Goal: Learn about a topic

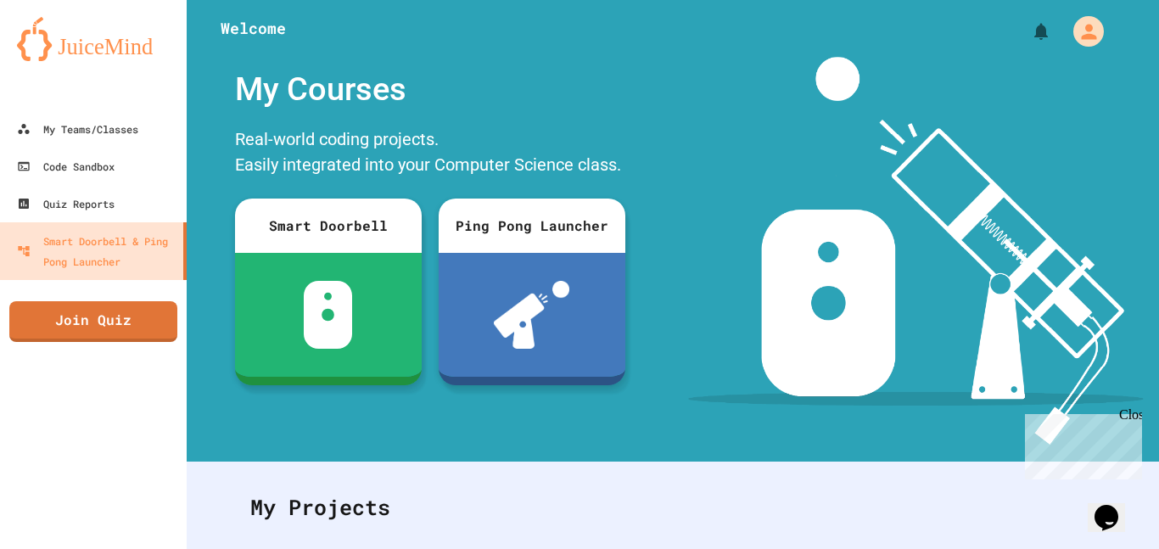
click at [105, 104] on div at bounding box center [93, 93] width 187 height 34
click at [109, 109] on link "My Teams/Classes" at bounding box center [93, 128] width 193 height 38
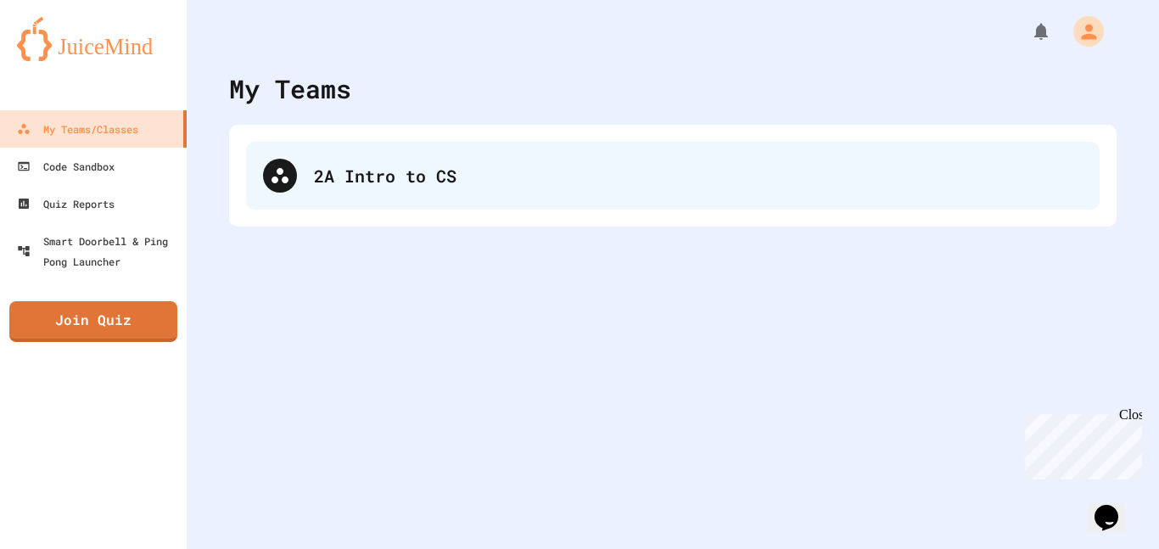
click at [390, 171] on div "2A Intro to CS" at bounding box center [698, 175] width 769 height 25
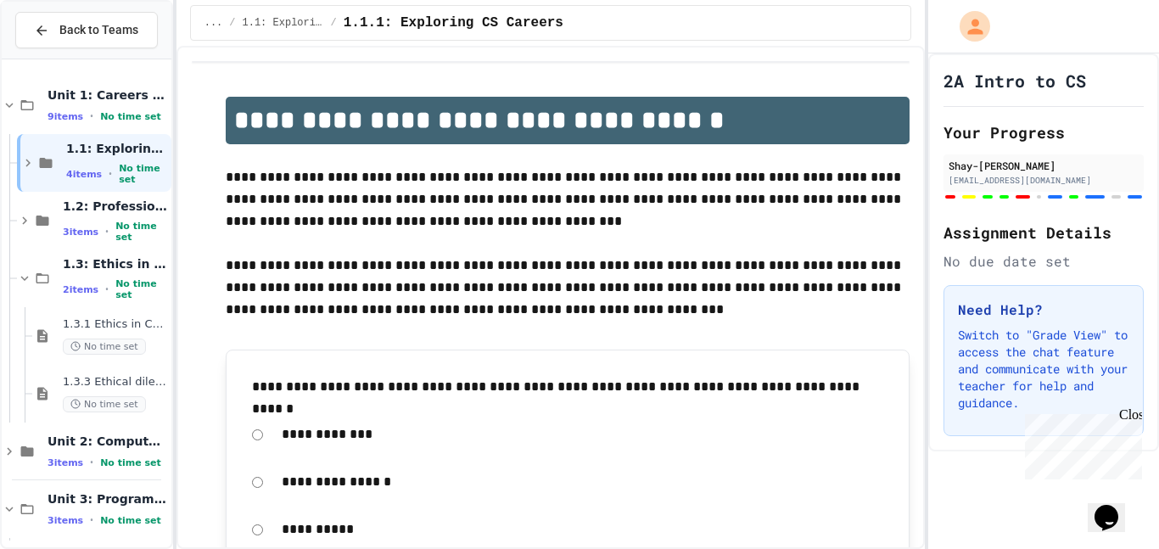
scroll to position [296, 0]
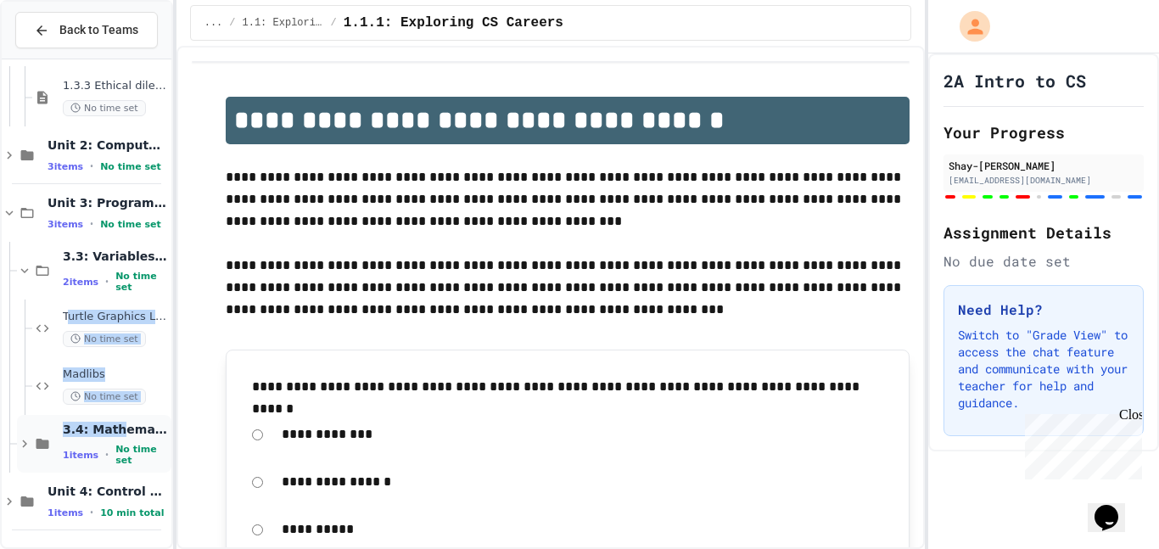
drag, startPoint x: 69, startPoint y: 327, endPoint x: 118, endPoint y: 429, distance: 113.1
click at [118, 429] on div "1.3.1 Ethics in Computer Science No time set 1.3.3 Ethical dilemma reflections …" at bounding box center [87, 155] width 170 height 771
click at [106, 449] on div "1 items • No time set" at bounding box center [115, 455] width 105 height 22
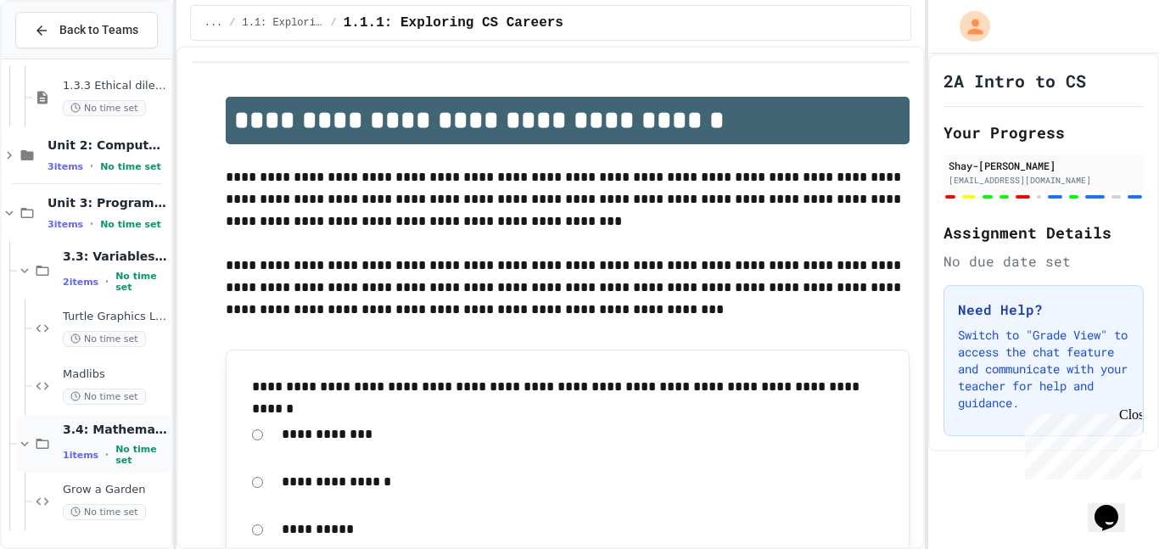
scroll to position [354, 0]
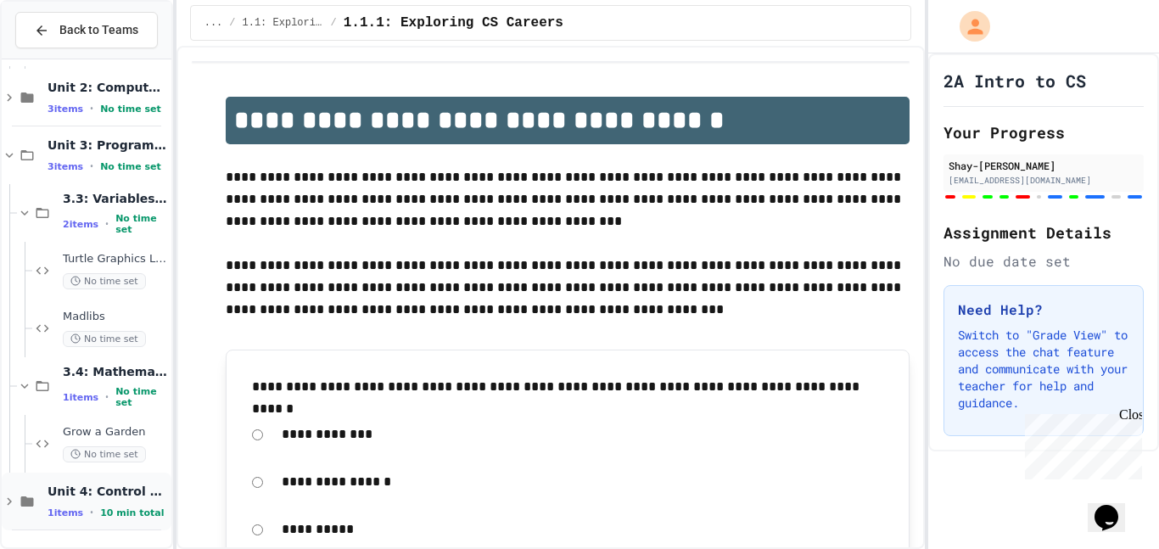
click at [120, 495] on span "Unit 4: Control Structures" at bounding box center [108, 491] width 121 height 15
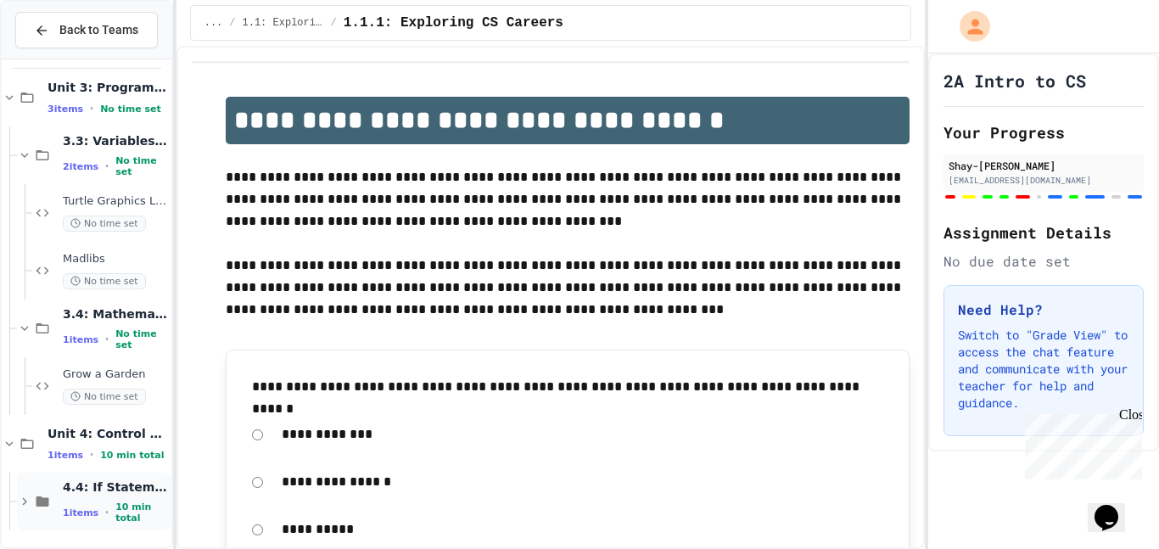
click at [111, 494] on span "4.4: If Statements" at bounding box center [115, 487] width 105 height 15
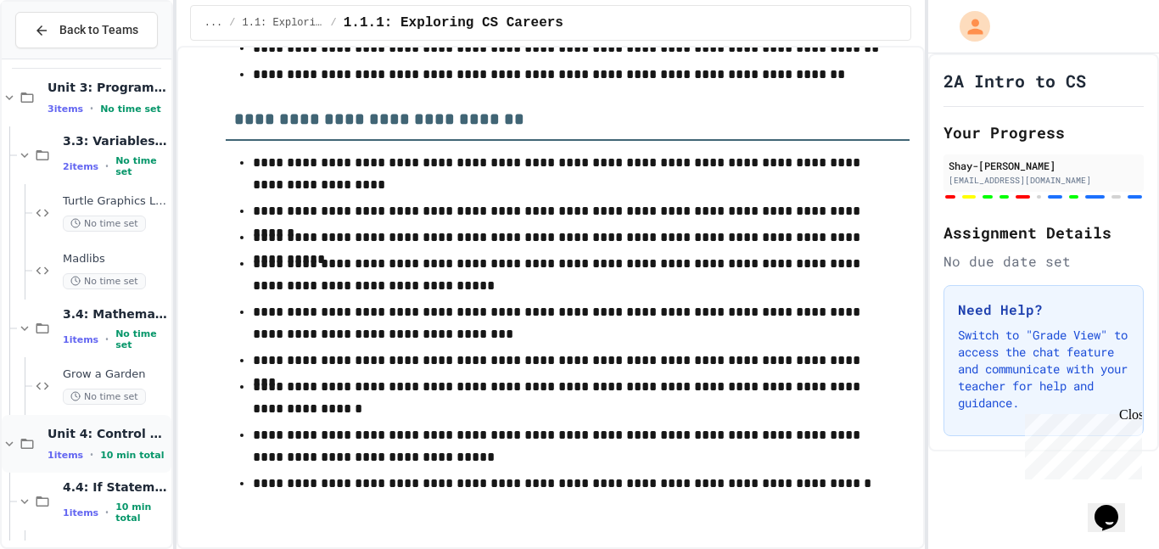
scroll to position [469, 0]
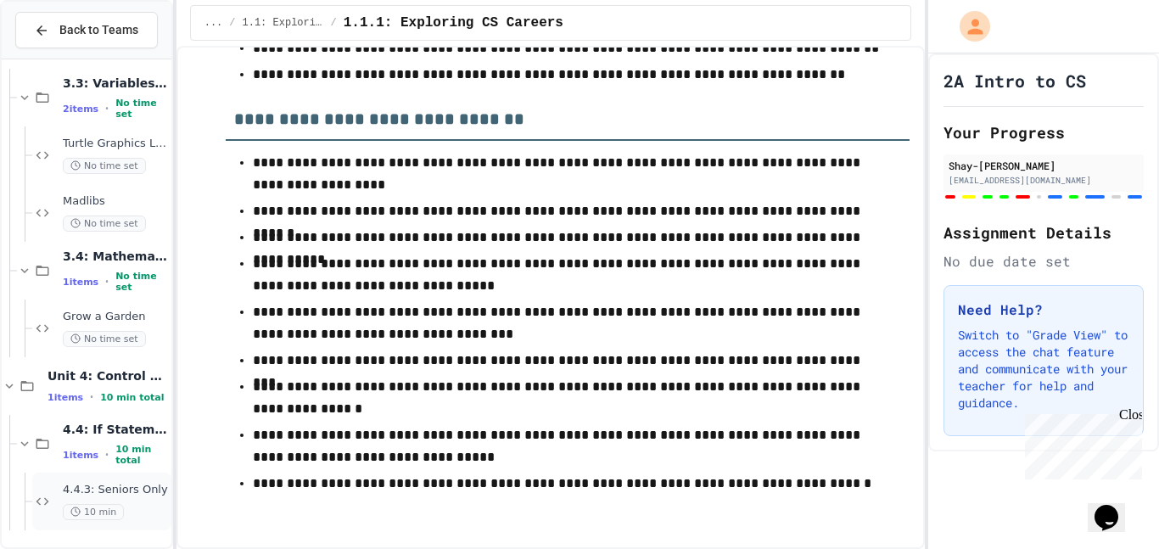
click at [63, 487] on span "4.4.3: Seniors Only" at bounding box center [115, 490] width 105 height 14
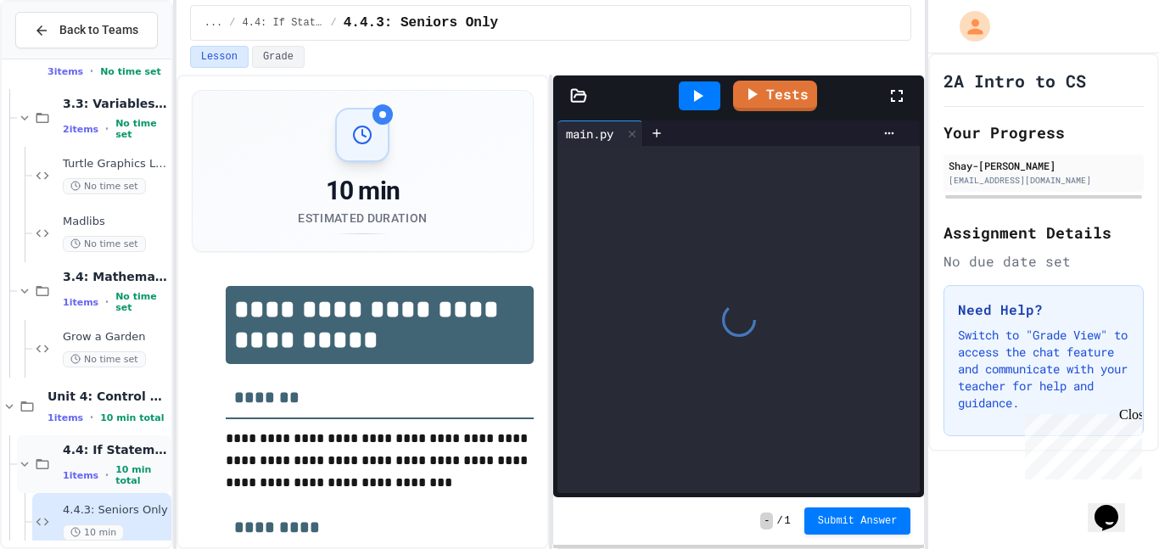
click at [93, 446] on span "4.4: If Statements" at bounding box center [115, 449] width 105 height 15
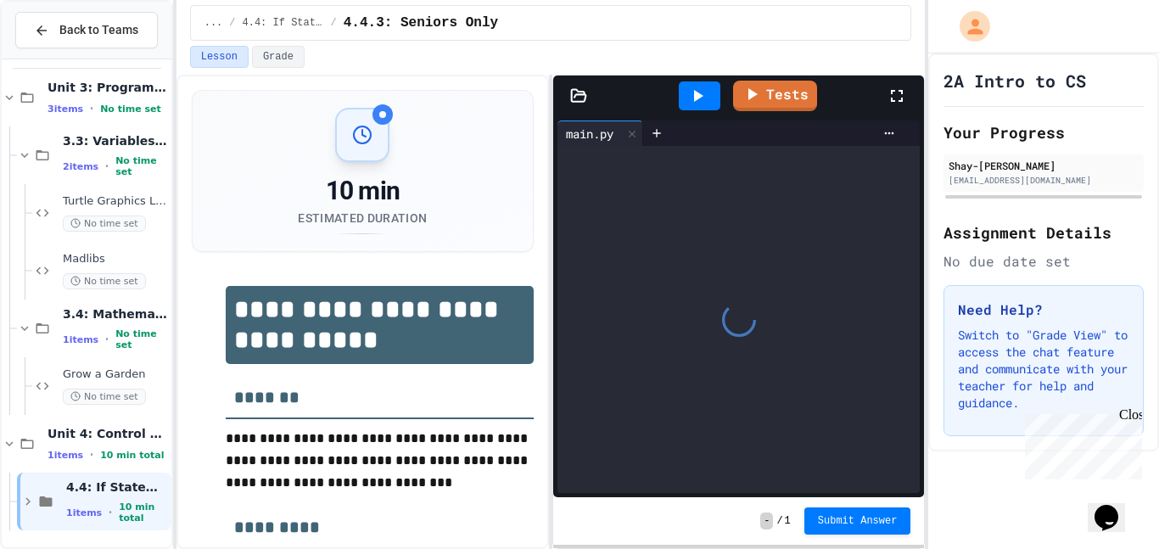
scroll to position [391, 0]
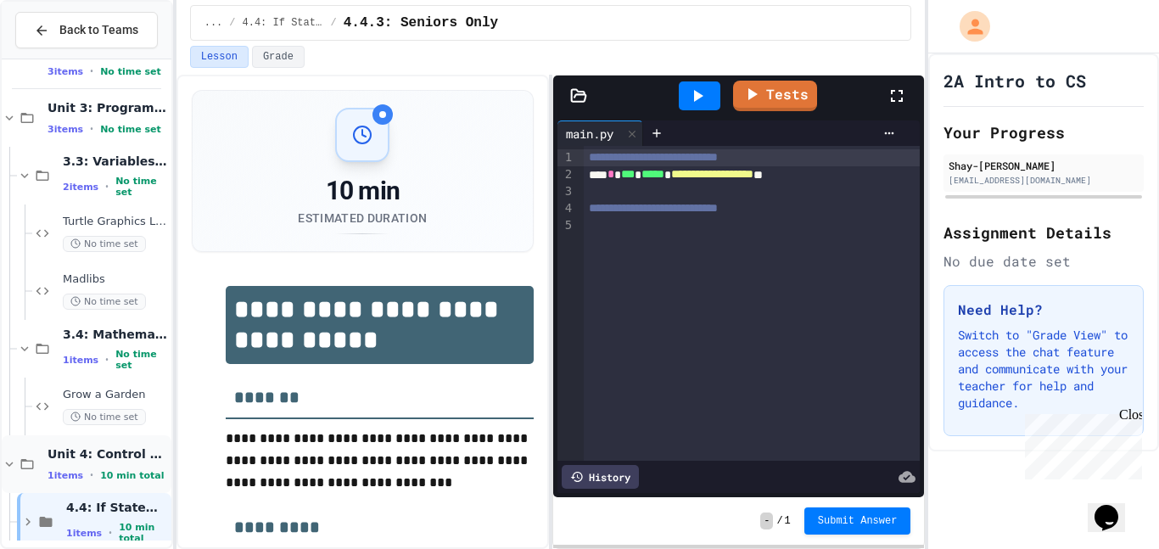
click at [108, 471] on span "10 min total" at bounding box center [132, 475] width 64 height 11
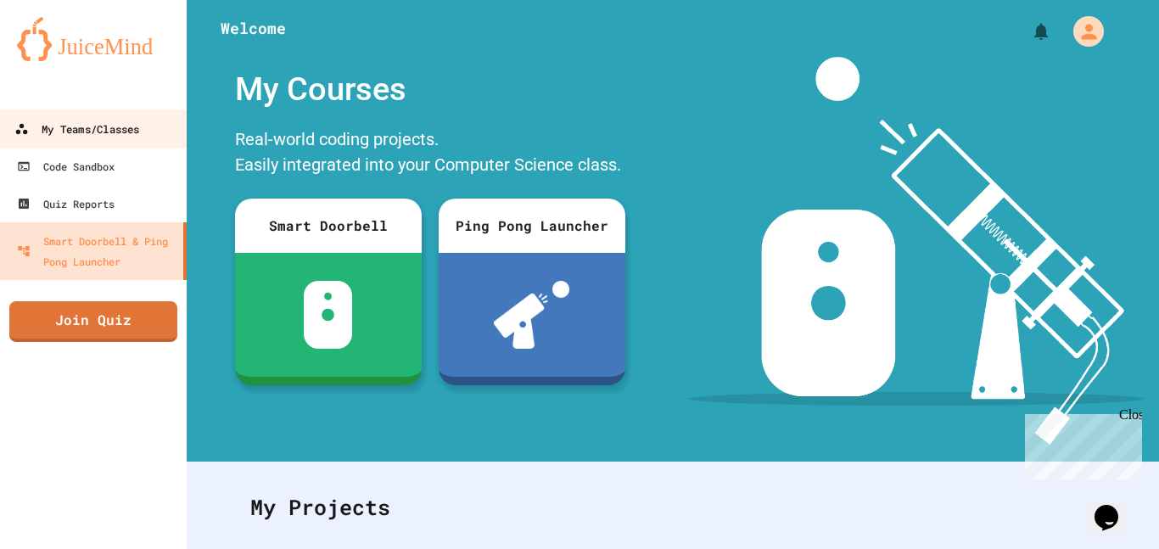
click at [149, 137] on link "My Teams/Classes" at bounding box center [93, 128] width 193 height 38
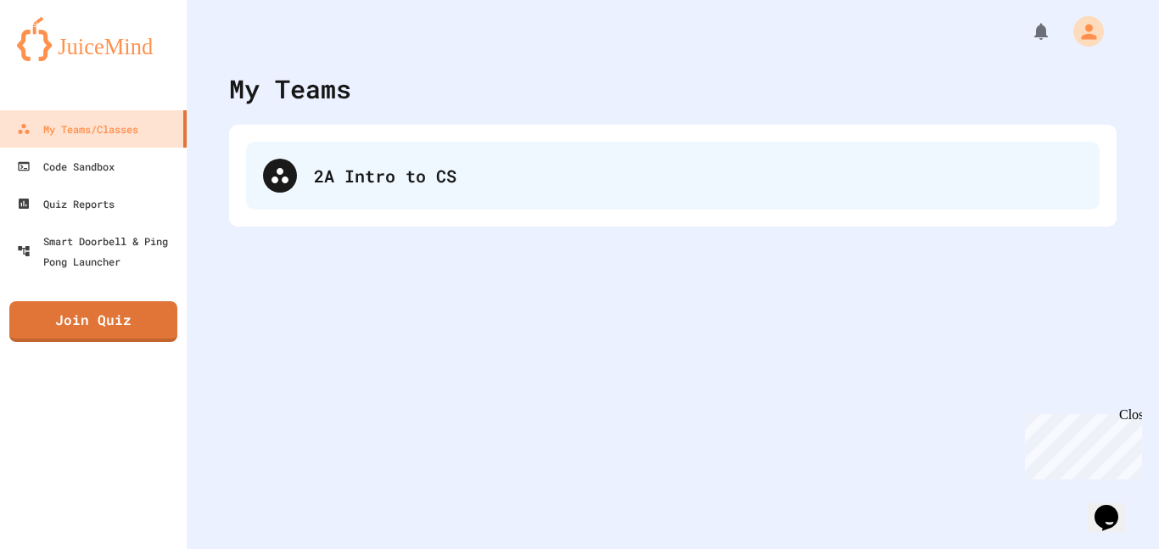
click at [451, 160] on div "2A Intro to CS" at bounding box center [673, 176] width 854 height 68
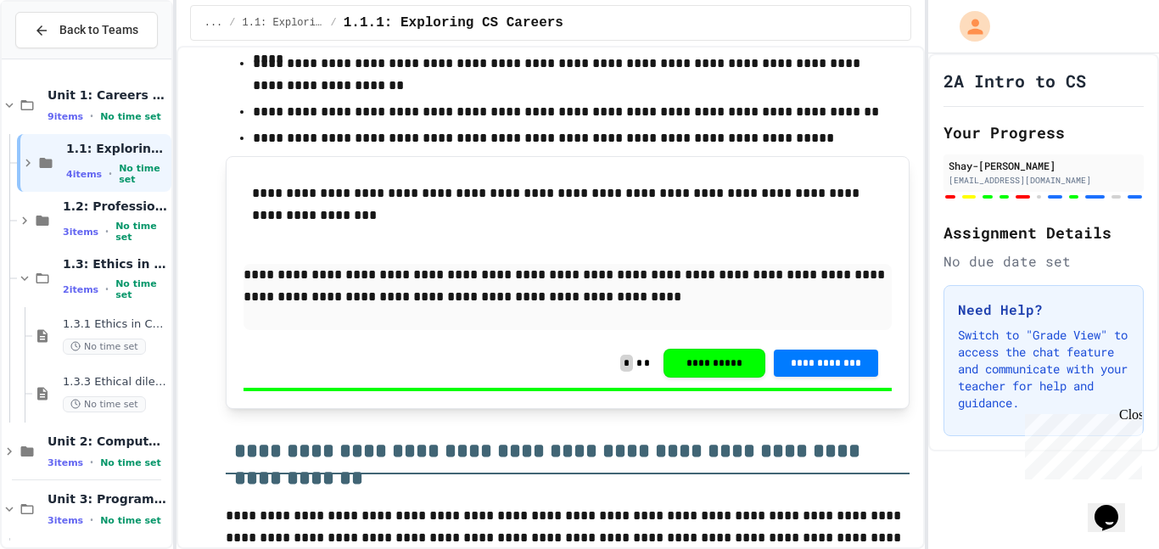
scroll to position [354, 0]
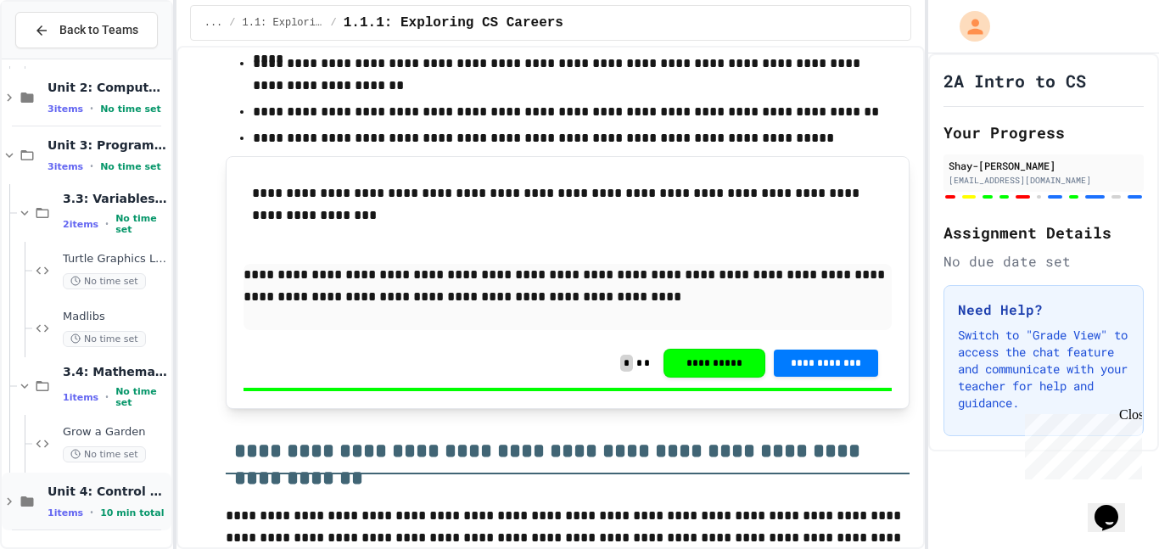
click at [70, 497] on span "Unit 4: Control Structures" at bounding box center [108, 491] width 121 height 15
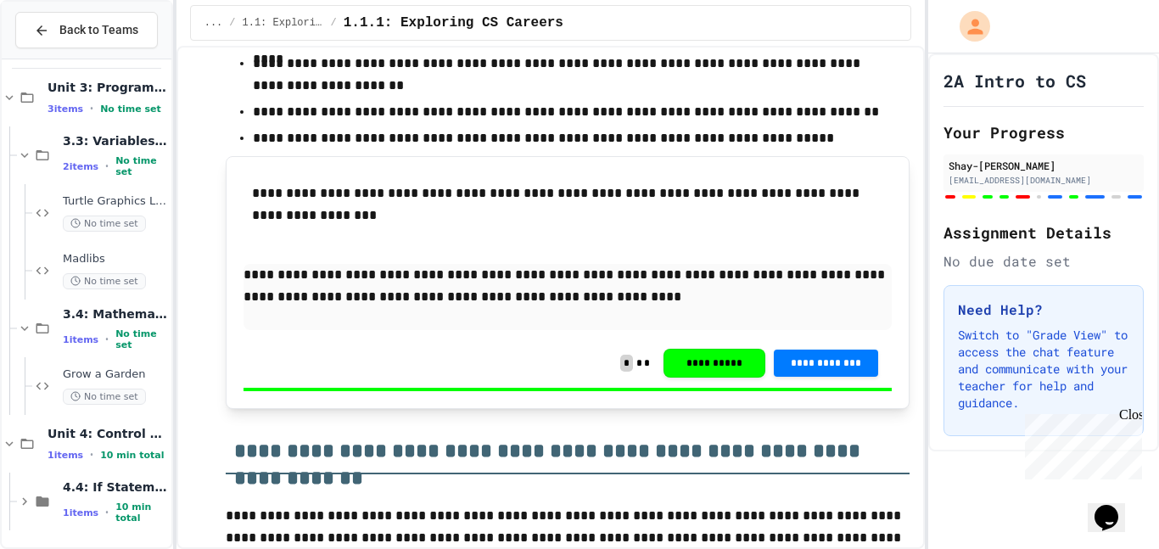
click at [70, 495] on span "4.4: If Statements" at bounding box center [115, 487] width 105 height 15
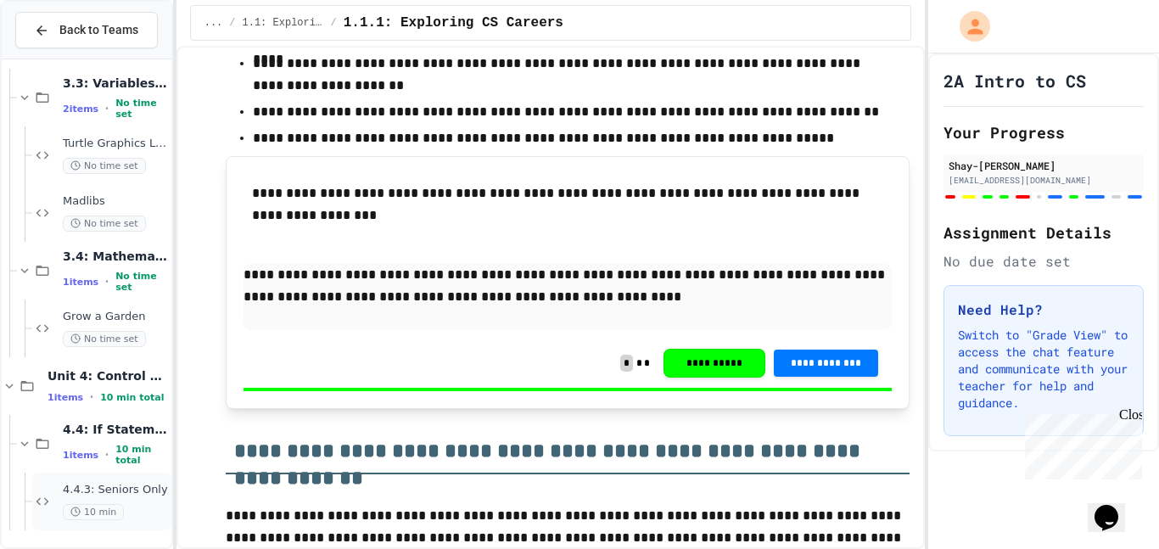
click at [75, 494] on span "4.4.3: Seniors Only" at bounding box center [115, 490] width 105 height 14
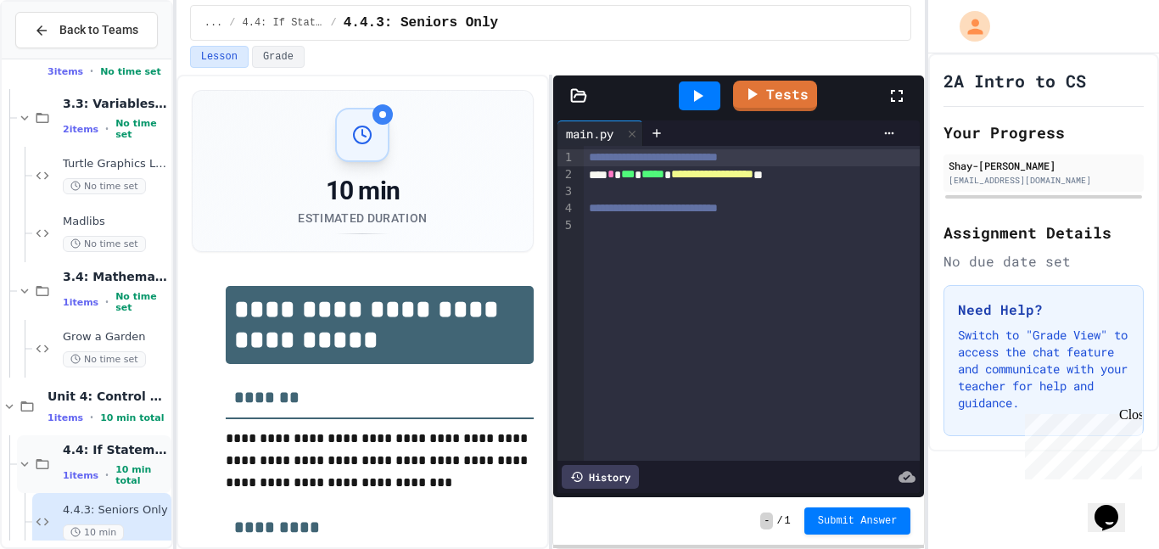
click at [144, 456] on span "4.4: If Statements" at bounding box center [115, 449] width 105 height 15
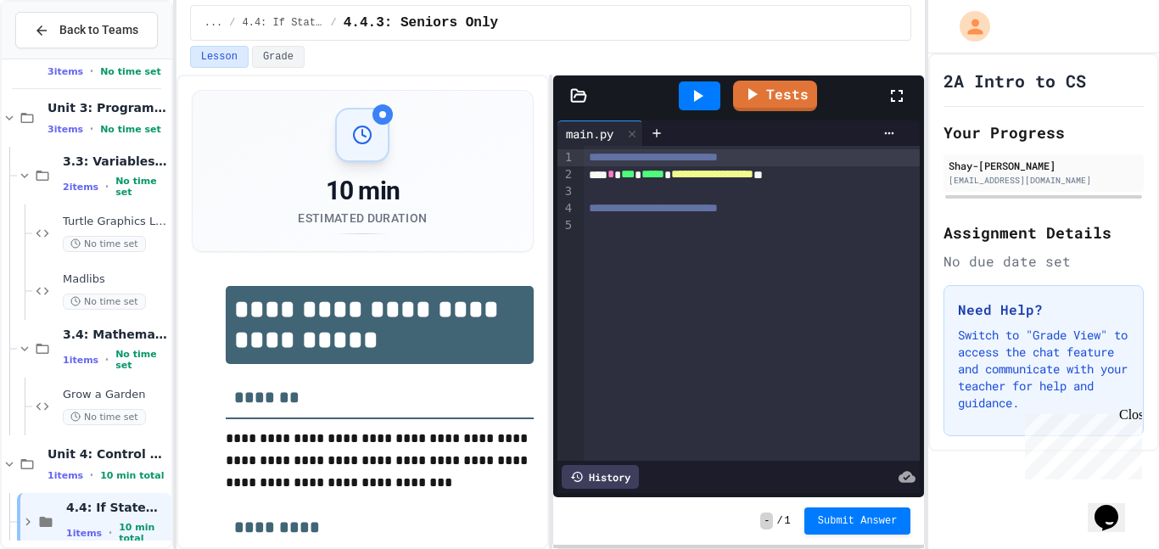
scroll to position [412, 0]
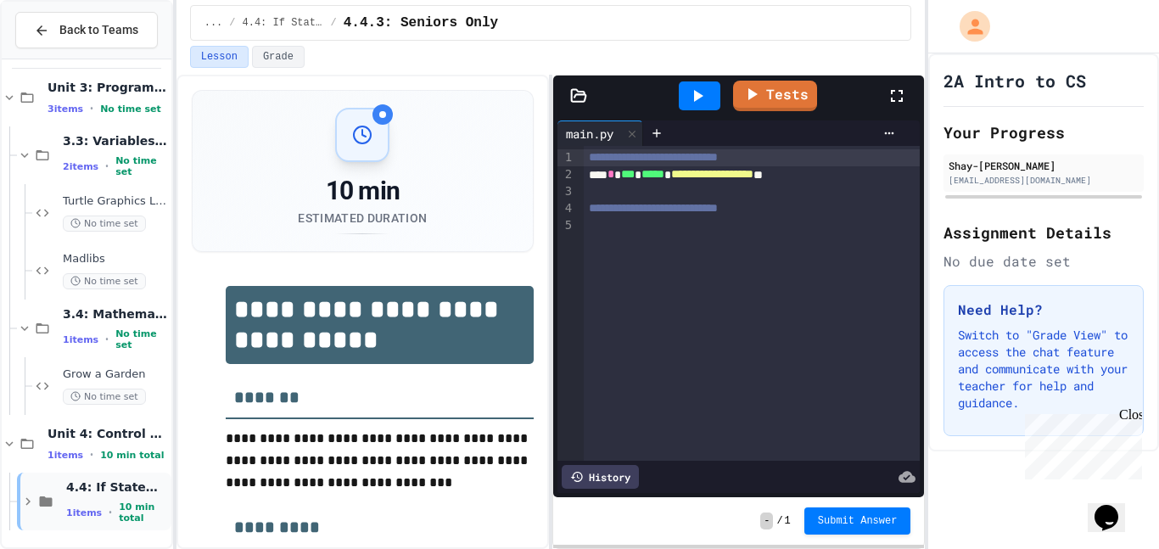
click at [61, 491] on div "4.4: If Statements 1 items • 10 min total" at bounding box center [94, 502] width 154 height 58
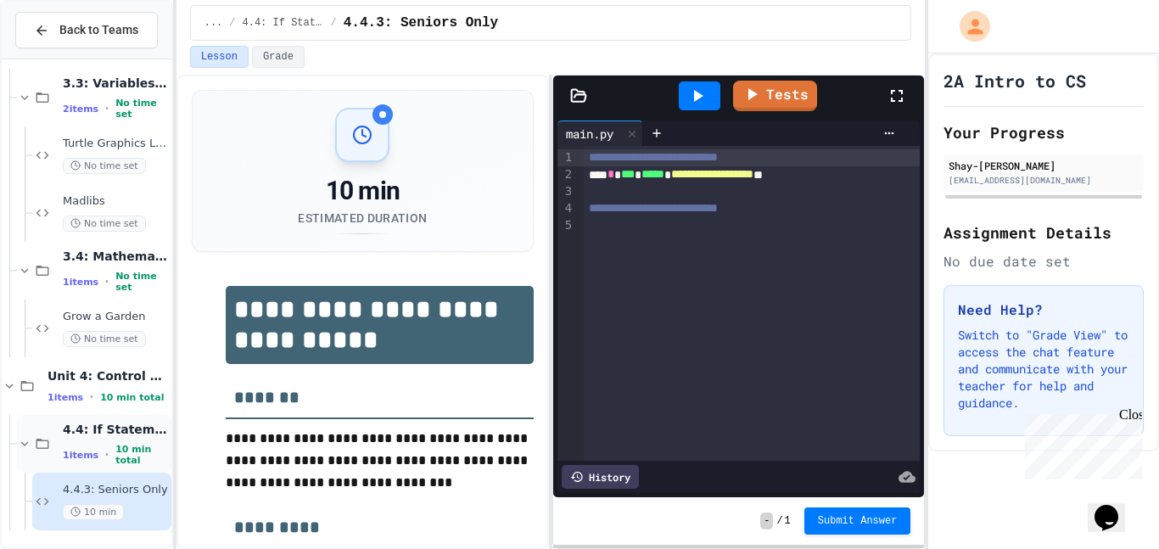
click at [92, 446] on div "4.4: If Statements 1 items • 10 min total" at bounding box center [115, 444] width 105 height 45
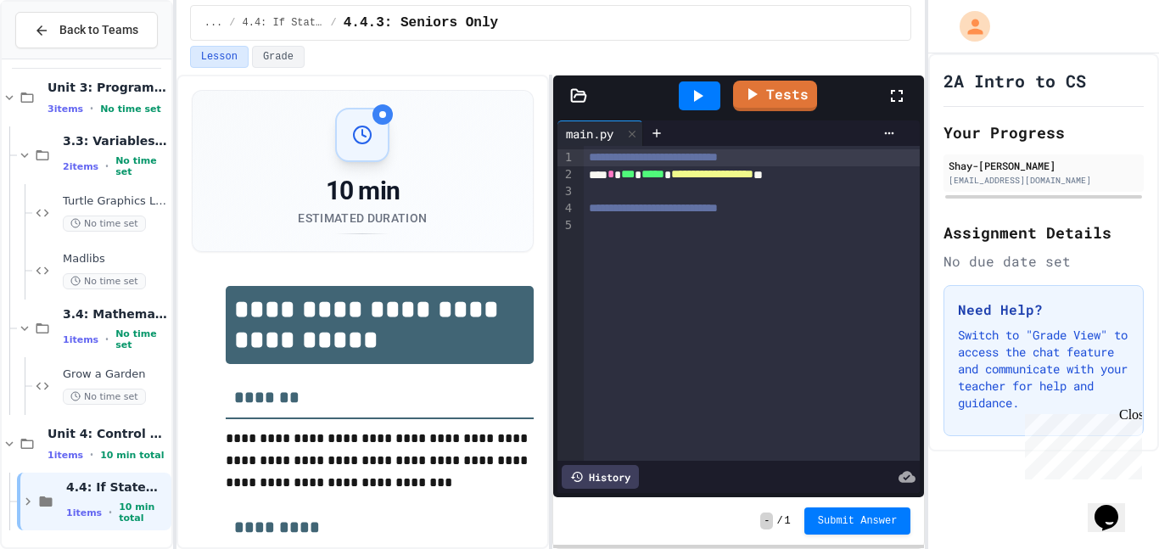
scroll to position [391, 0]
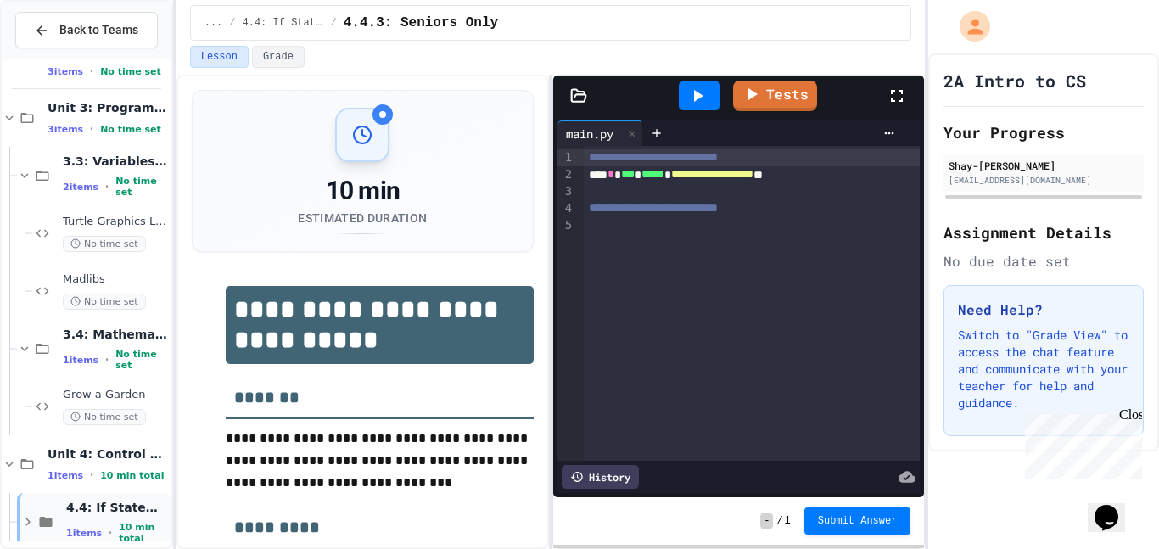
click at [135, 508] on span "4.4: If Statements" at bounding box center [117, 507] width 102 height 15
click at [135, 508] on span "4.4: If Statements" at bounding box center [115, 507] width 105 height 15
click at [135, 508] on span "4.4: If Statements" at bounding box center [117, 507] width 102 height 15
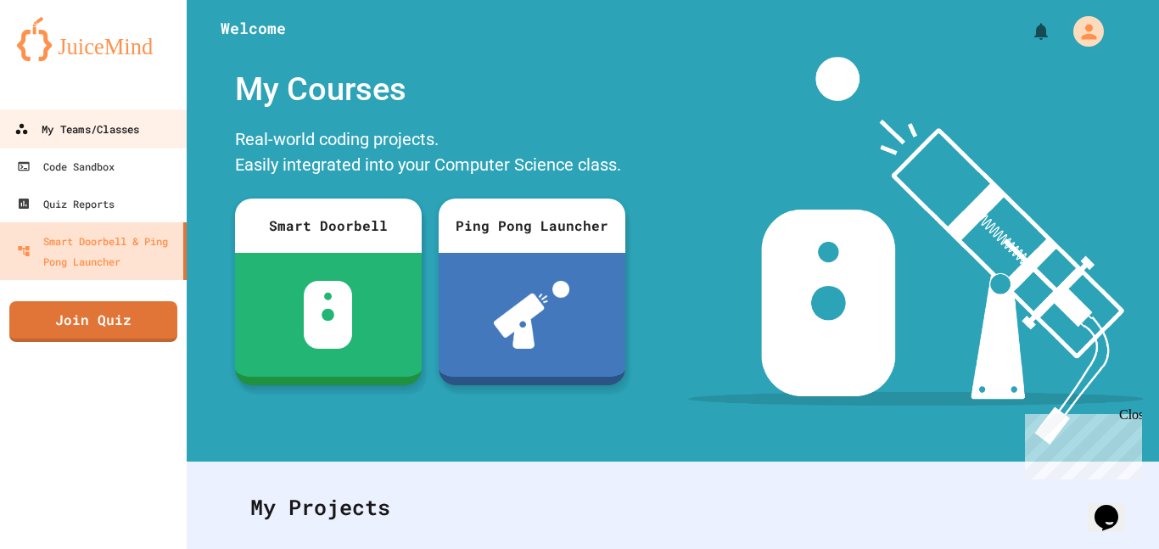
click at [19, 132] on icon at bounding box center [22, 129] width 12 height 10
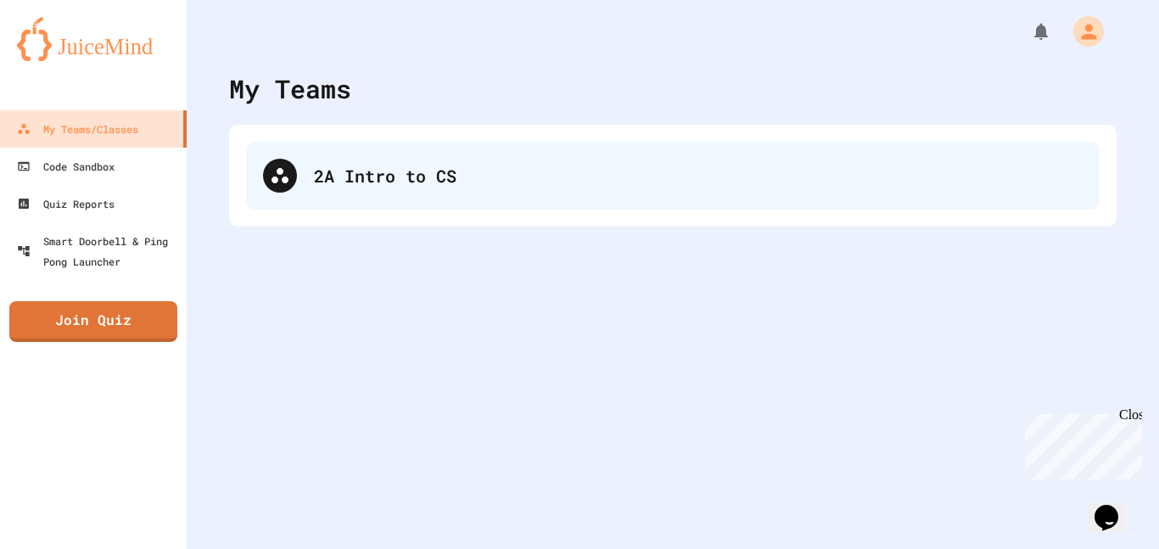
click at [351, 188] on div "2A Intro to CS" at bounding box center [673, 176] width 854 height 68
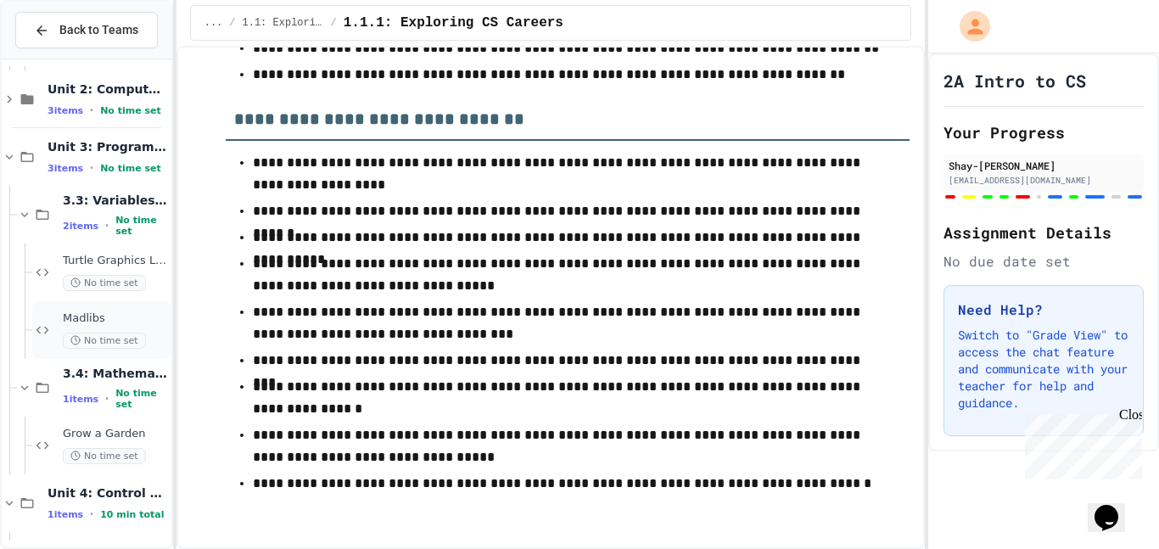
scroll to position [356, 0]
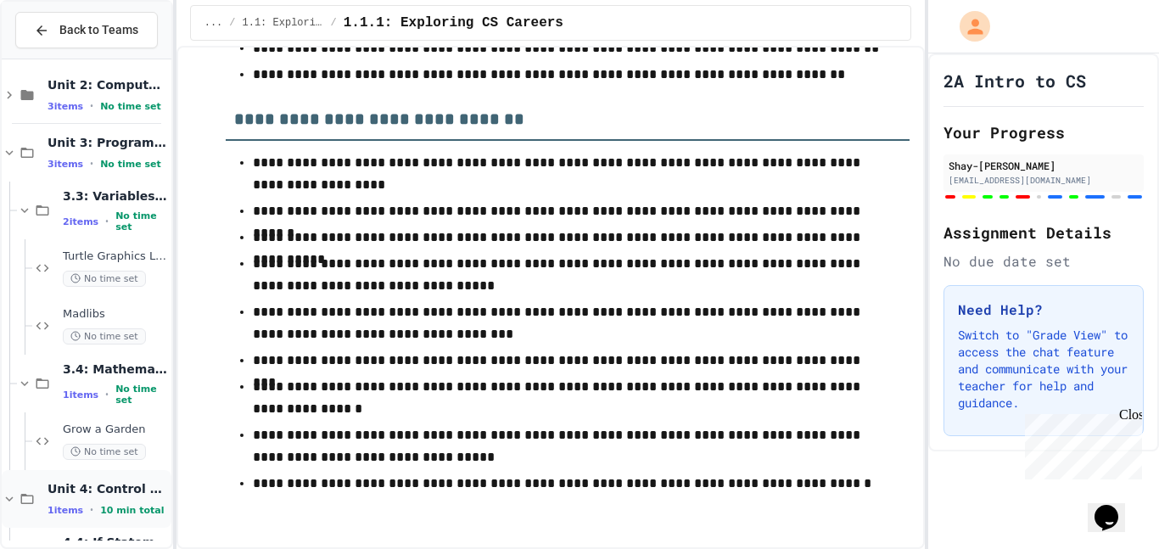
click at [93, 488] on span "Unit 4: Control Structures" at bounding box center [108, 488] width 121 height 15
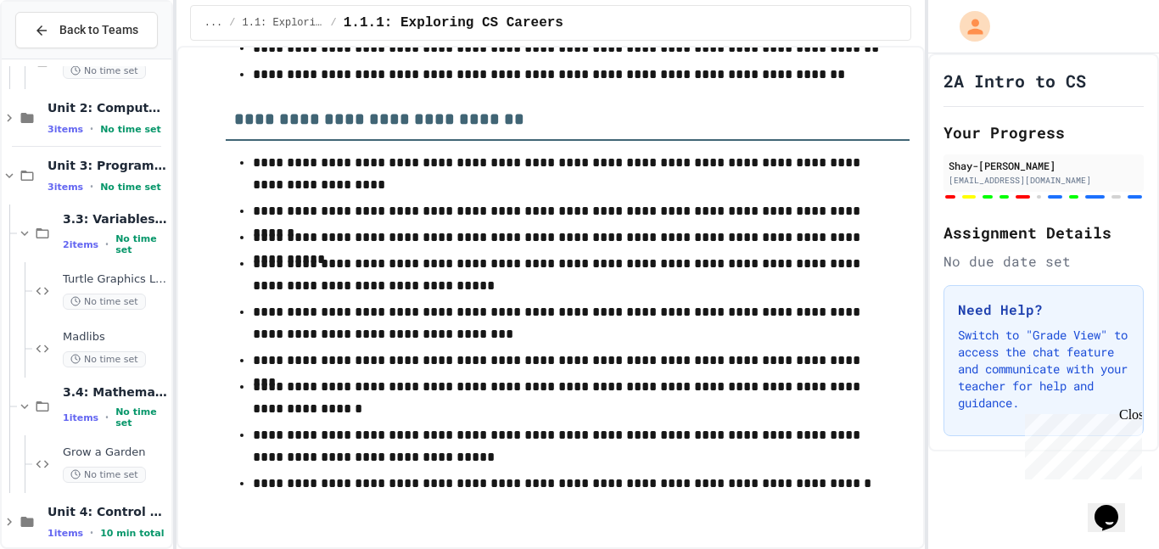
scroll to position [354, 0]
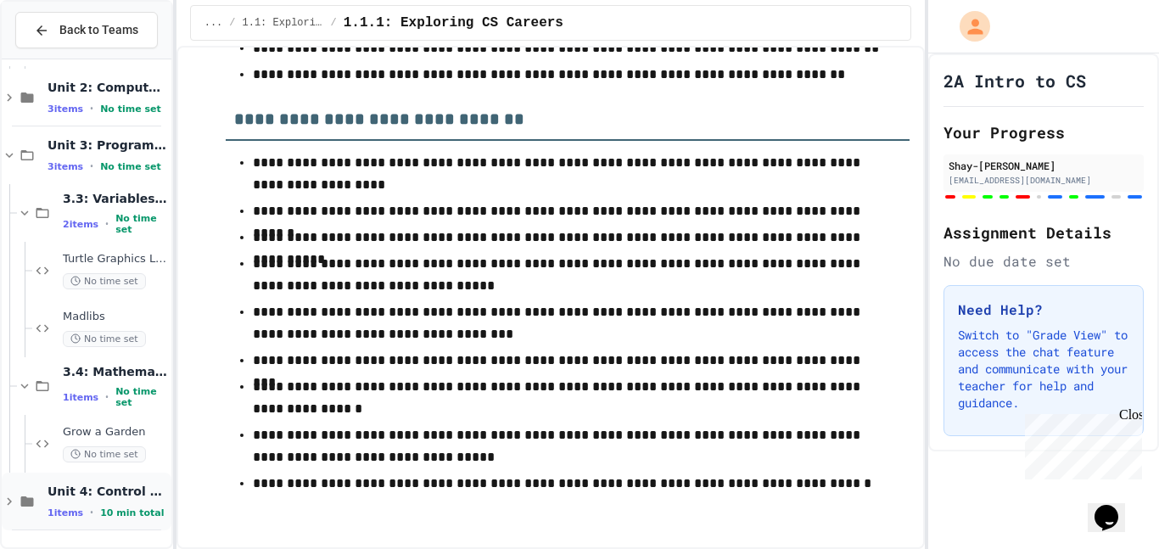
click at [83, 490] on span "Unit 4: Control Structures" at bounding box center [108, 491] width 121 height 15
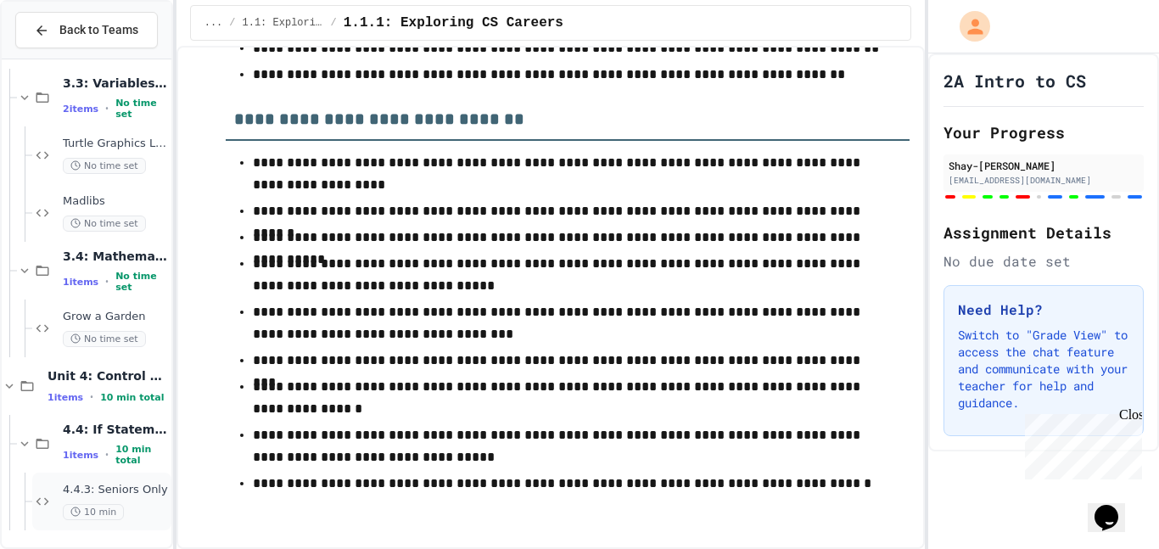
click at [76, 488] on span "4.4.3: Seniors Only" at bounding box center [115, 490] width 105 height 14
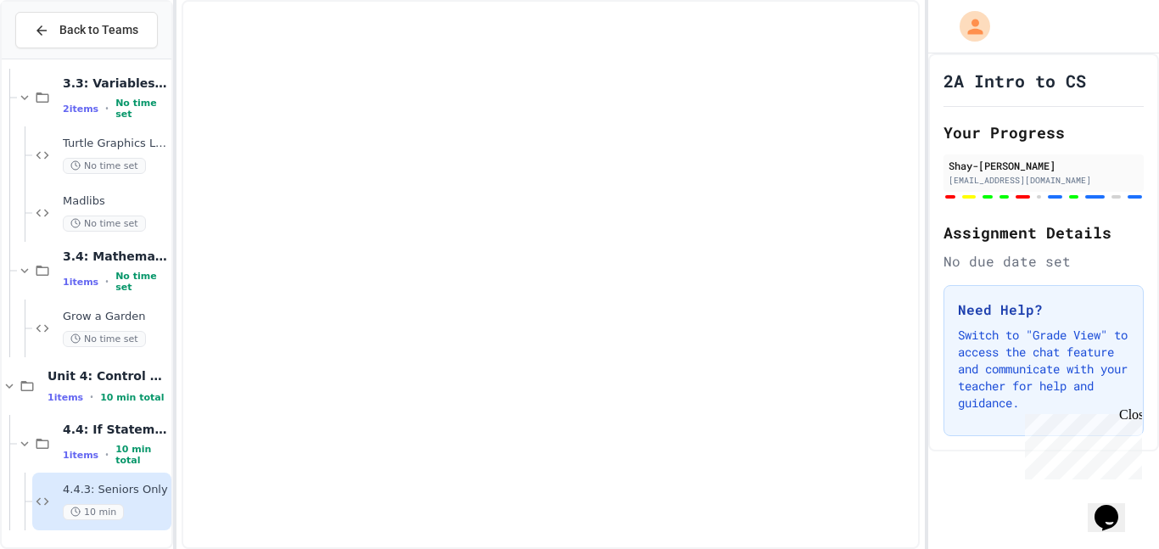
scroll to position [449, 0]
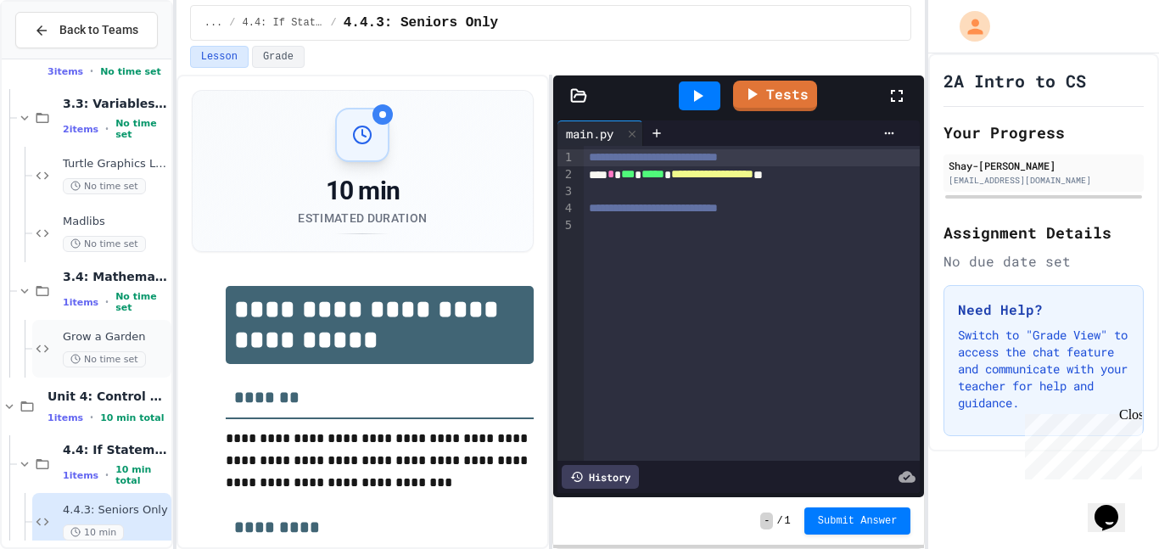
click at [58, 356] on div "Grow a Garden No time set" at bounding box center [101, 349] width 139 height 58
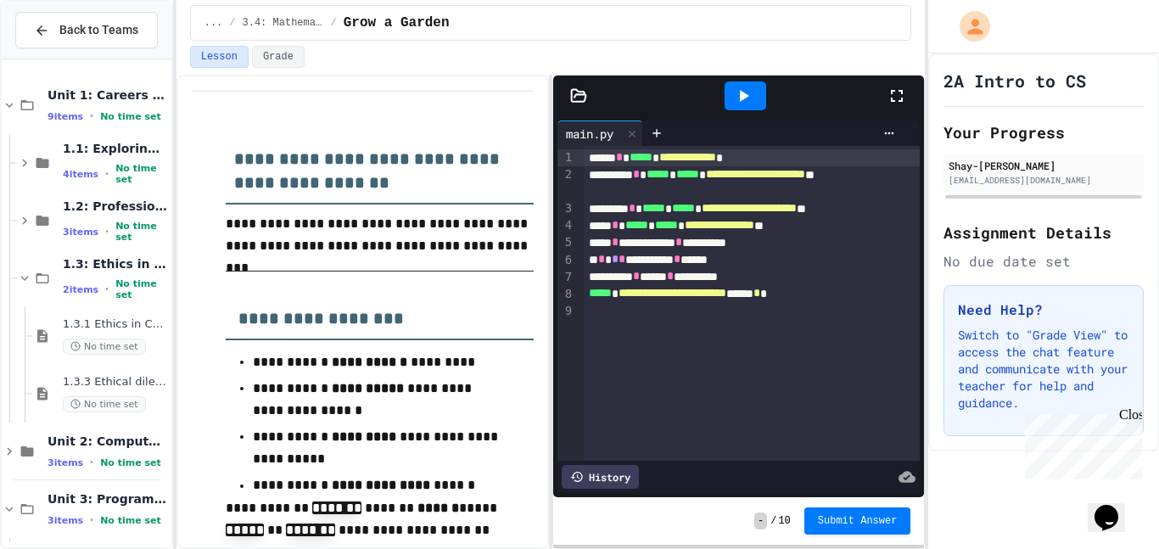
click at [615, 312] on div at bounding box center [752, 310] width 337 height 17
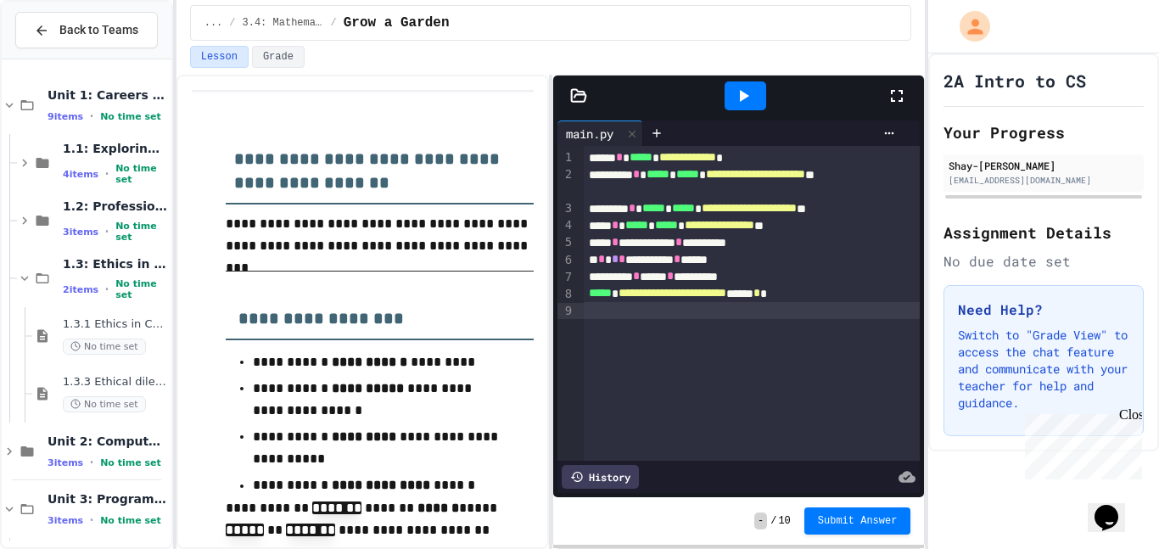
click at [421, 490] on p "**********" at bounding box center [380, 485] width 254 height 23
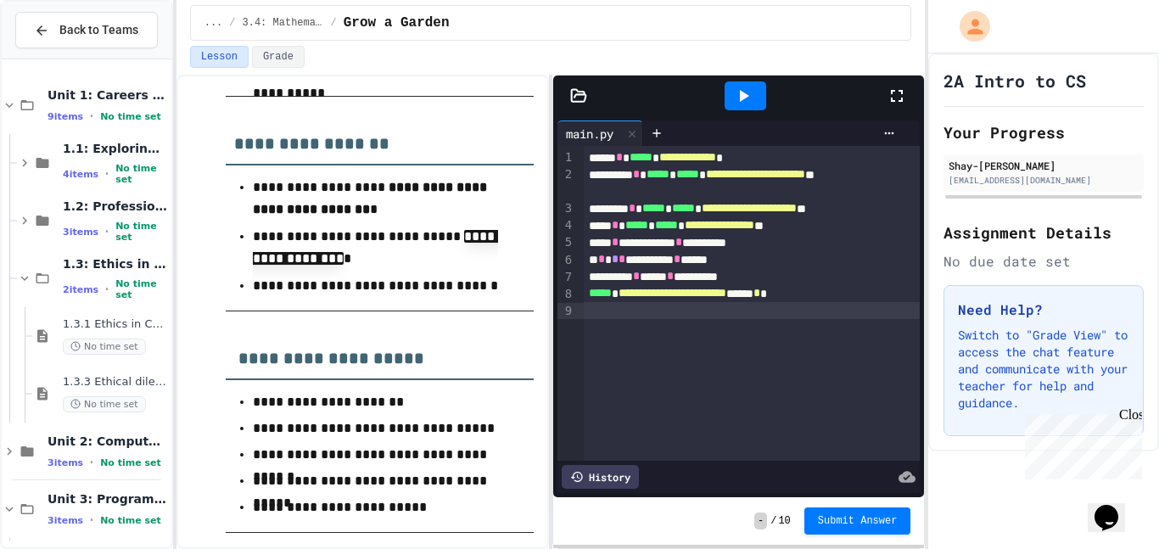
scroll to position [1059, 0]
click at [735, 101] on icon at bounding box center [743, 96] width 20 height 20
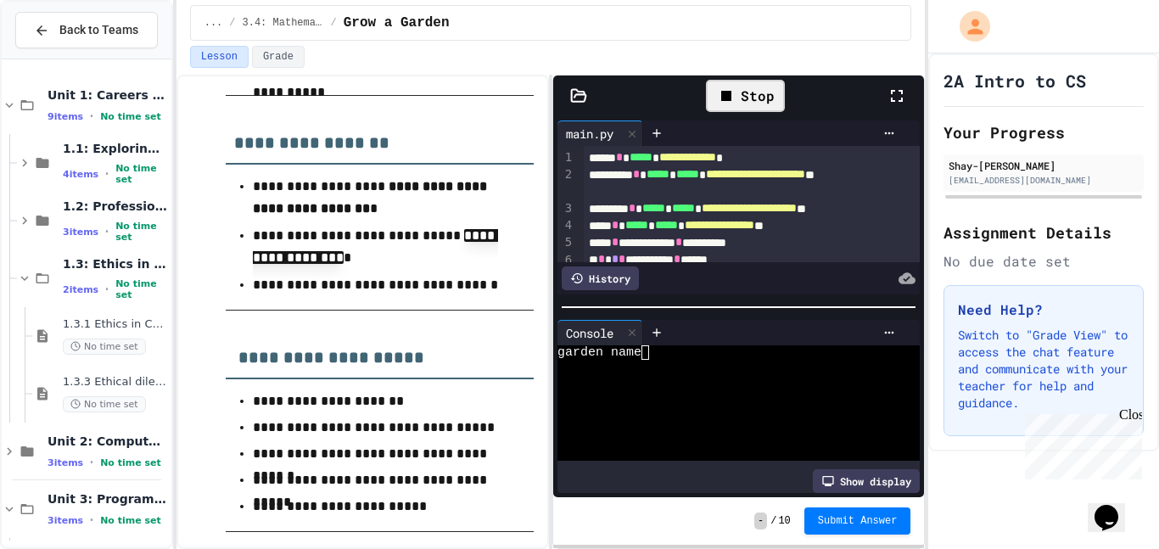
click at [645, 346] on textarea "Terminal input" at bounding box center [646, 352] width 8 height 14
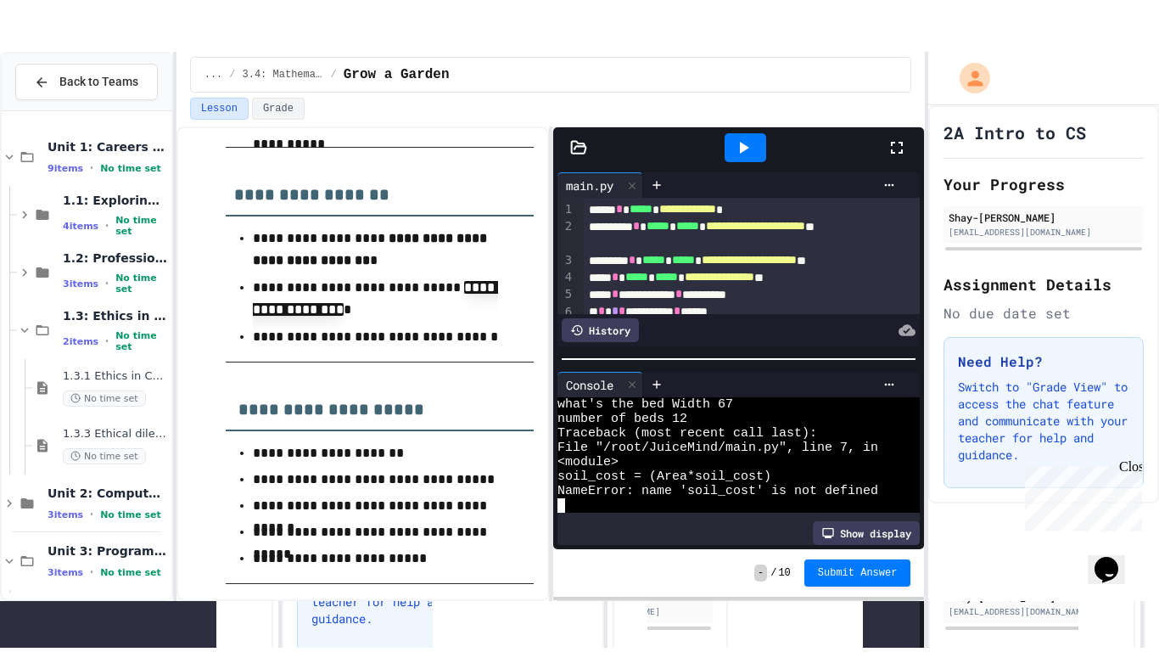
scroll to position [60, 0]
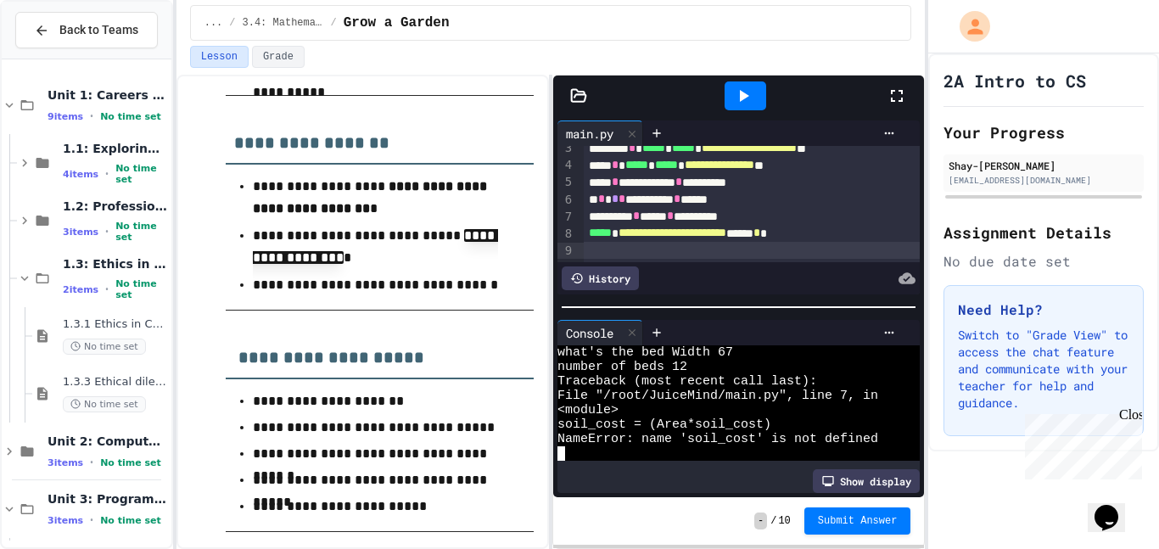
click at [895, 89] on icon at bounding box center [897, 96] width 20 height 20
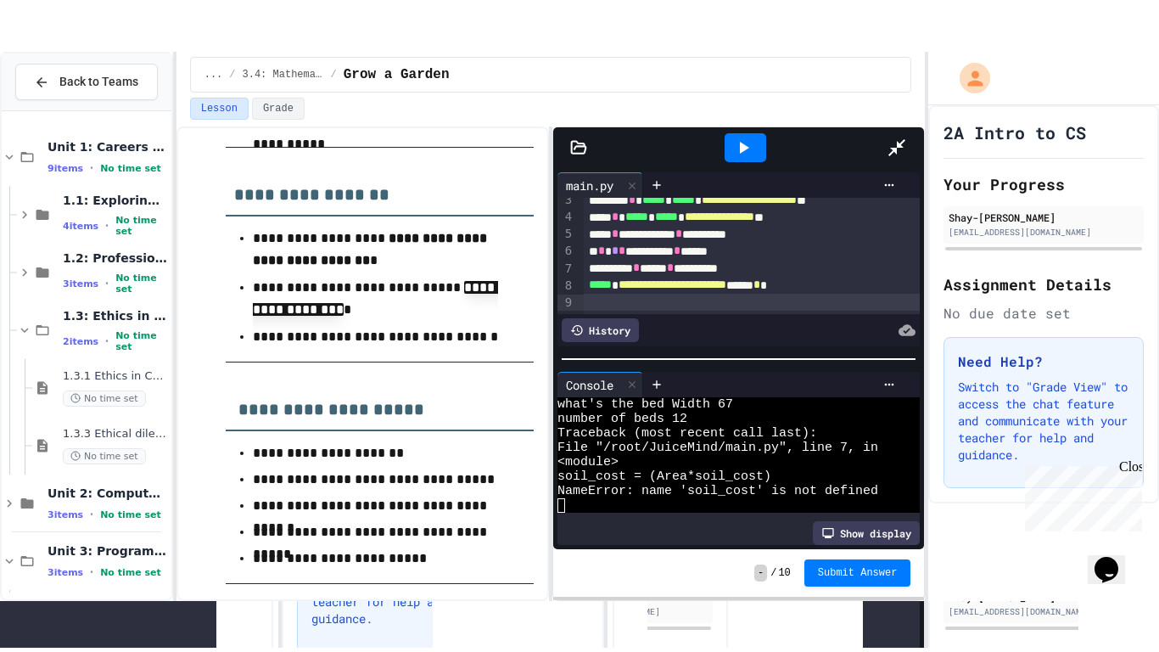
scroll to position [0, 0]
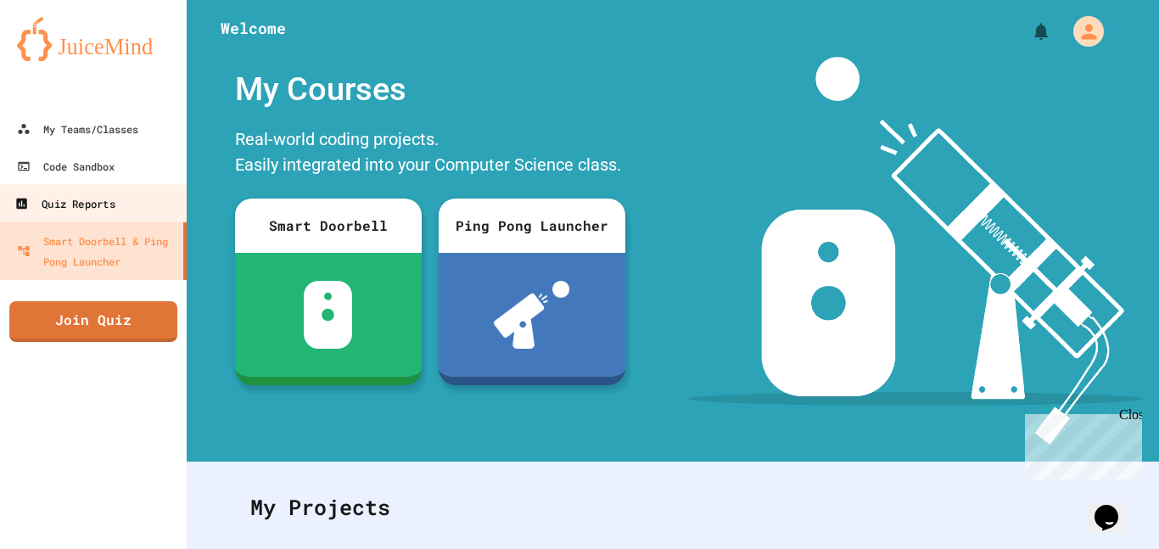
click at [50, 203] on div "Quiz Reports" at bounding box center [64, 204] width 100 height 21
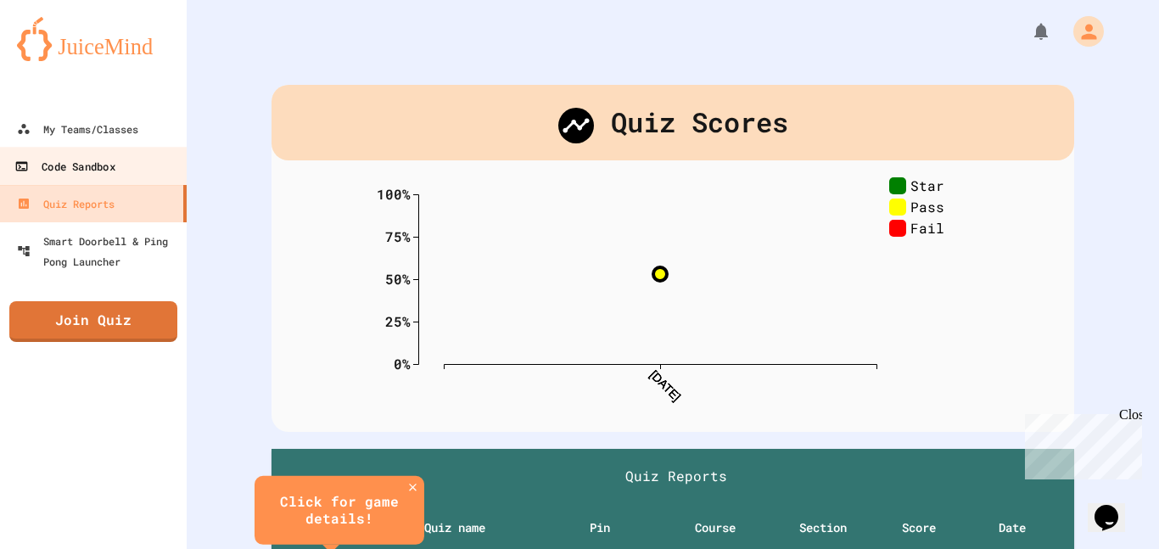
click at [45, 160] on div "Code Sandbox" at bounding box center [64, 166] width 100 height 21
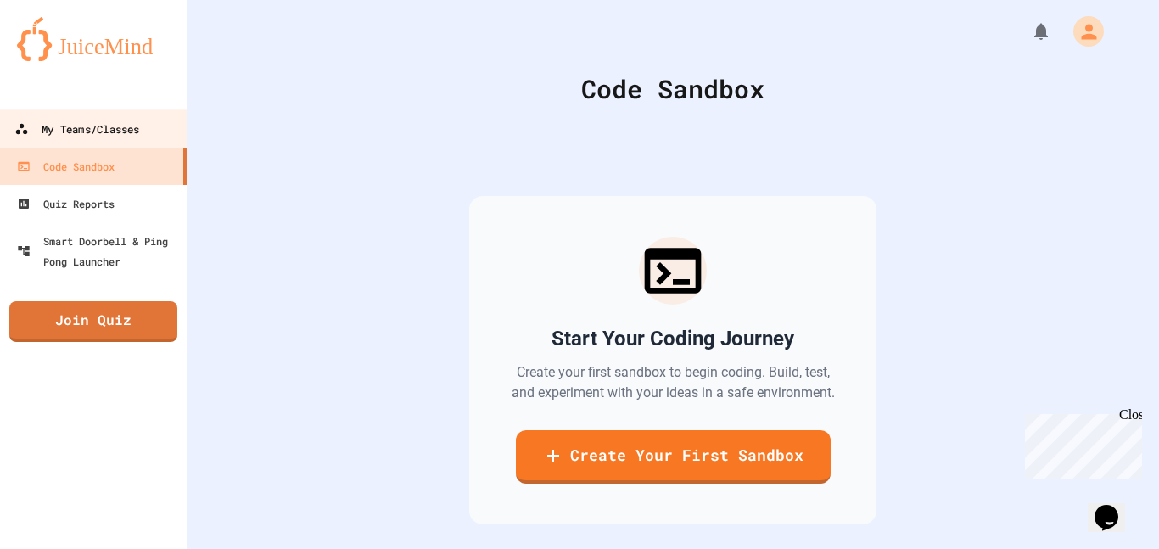
click at [171, 115] on link "My Teams/Classes" at bounding box center [93, 128] width 193 height 38
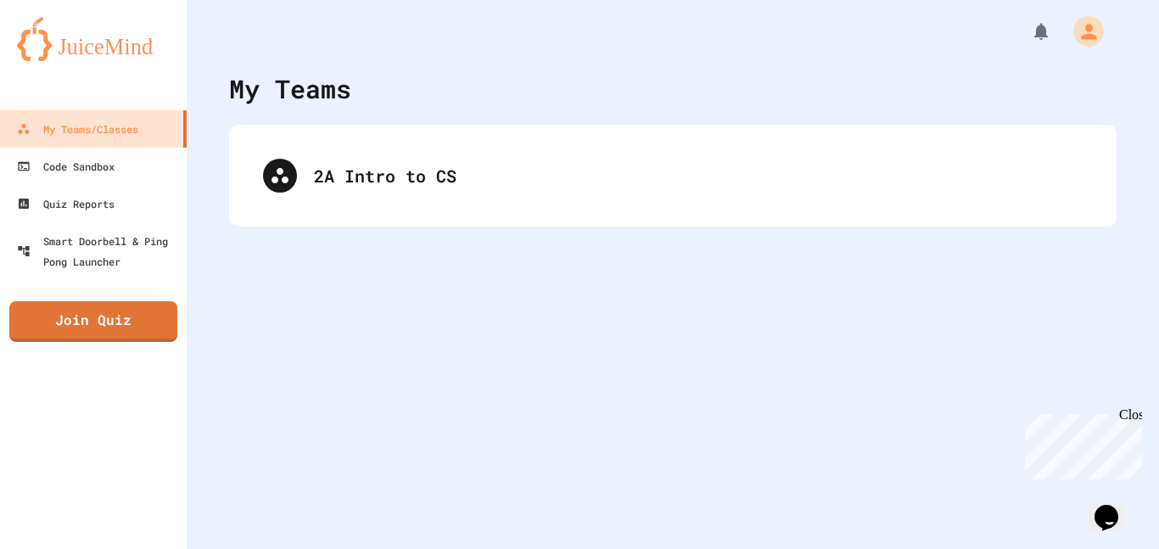
click at [439, 237] on div "My Teams 2A Intro to CS" at bounding box center [673, 274] width 973 height 549
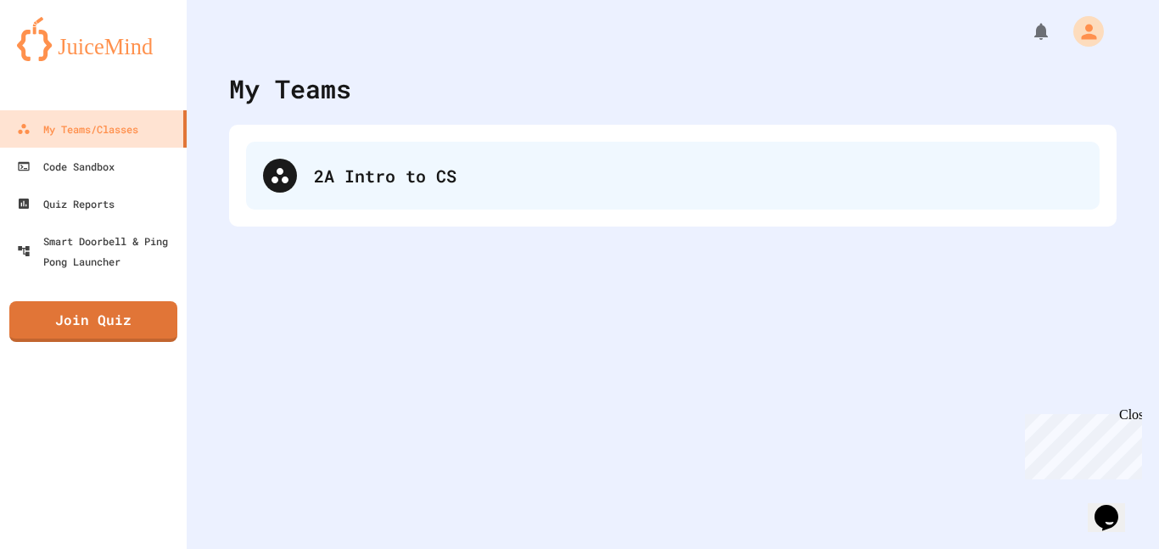
click at [368, 205] on div "2A Intro to CS" at bounding box center [673, 176] width 854 height 68
